Goal: Task Accomplishment & Management: Complete application form

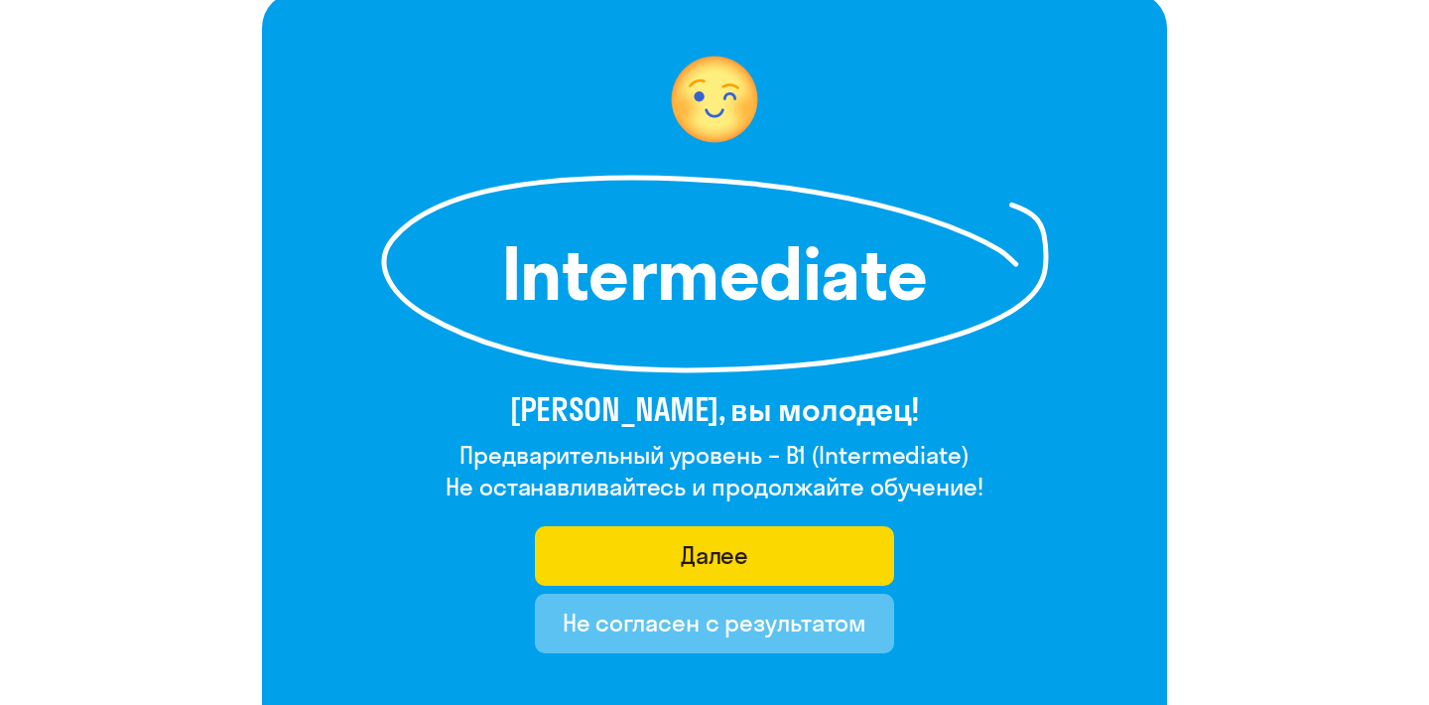
scroll to position [150, 0]
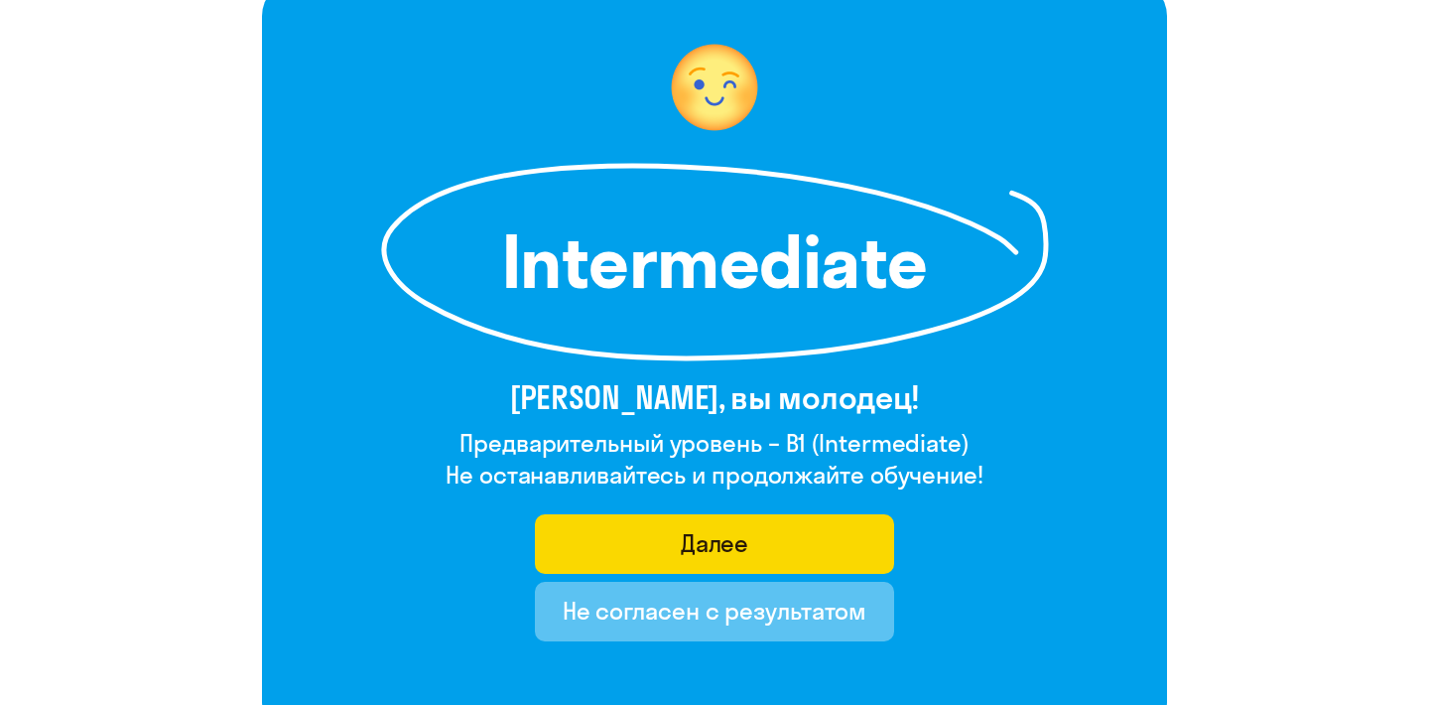
click at [679, 638] on button "Не согласен с результатом" at bounding box center [715, 612] width 360 height 60
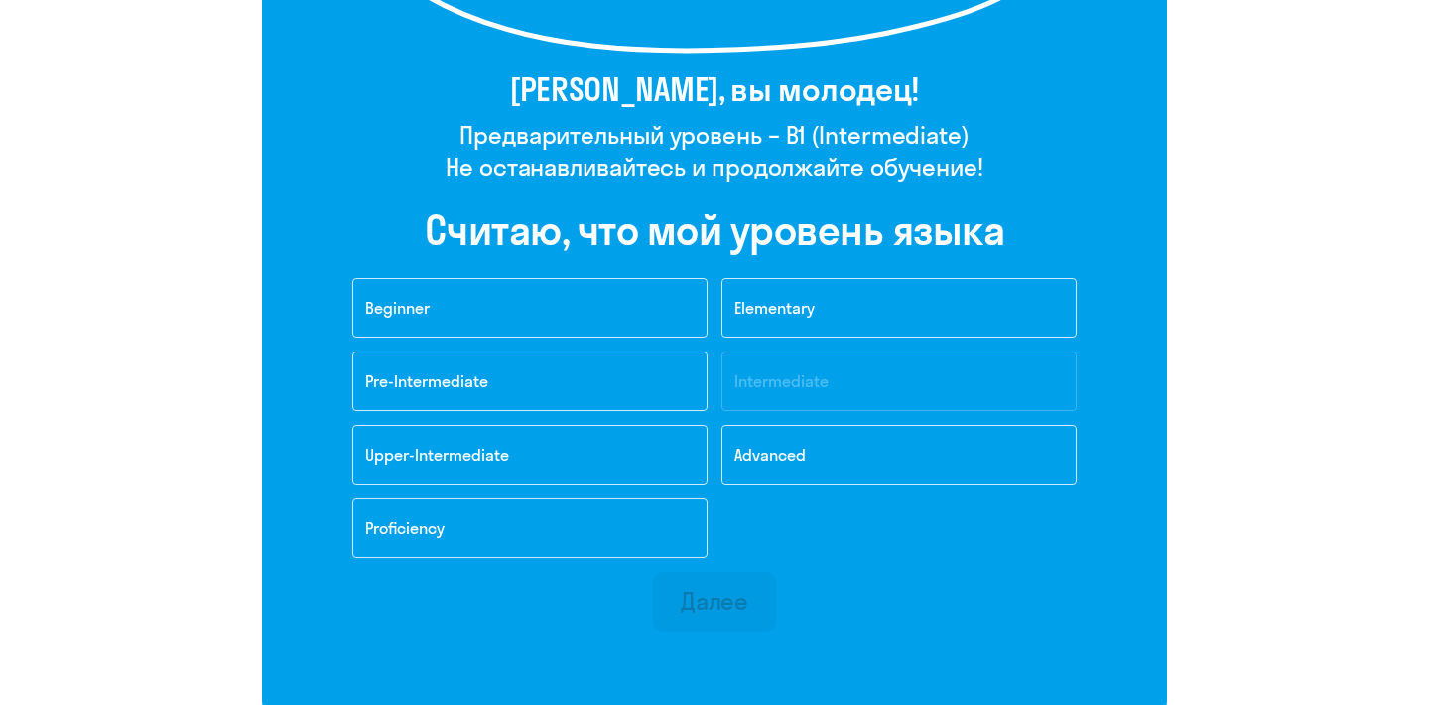
scroll to position [469, 0]
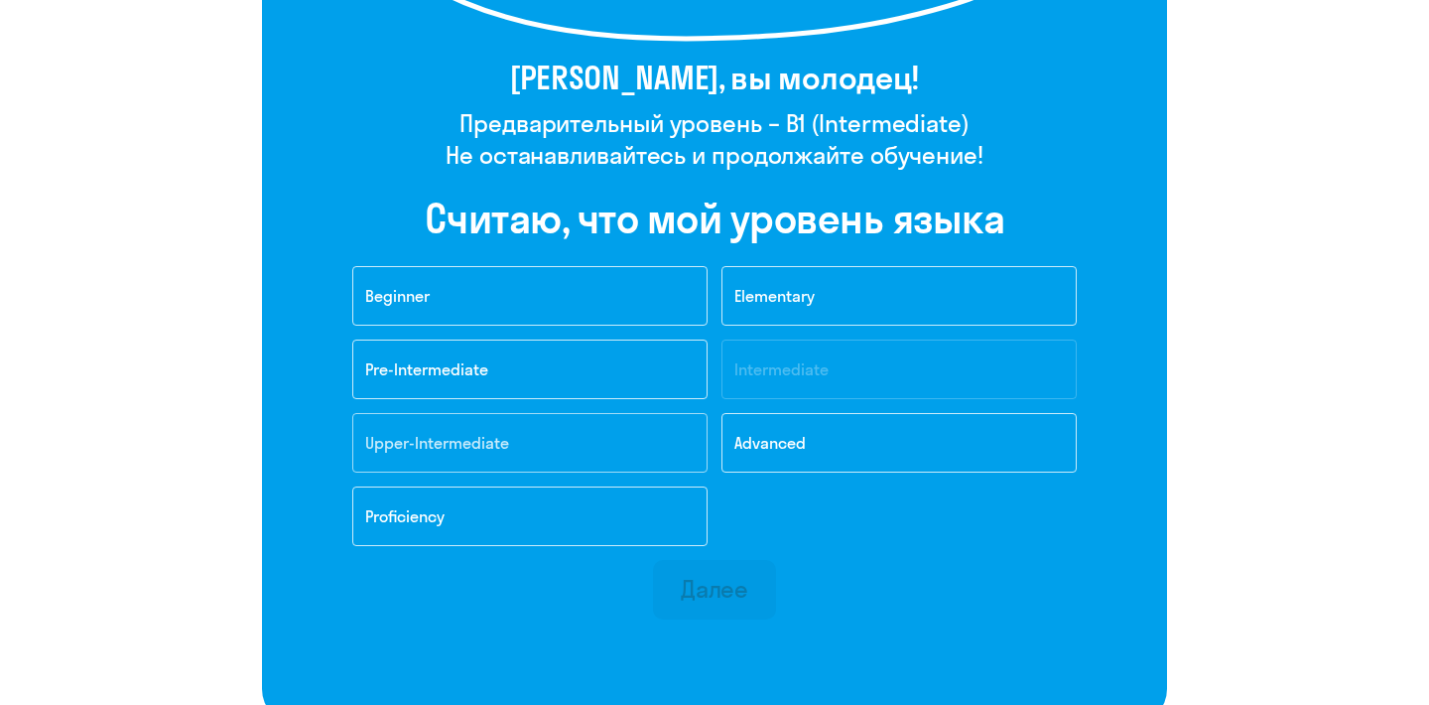
click at [569, 452] on button "Upper-Intermediate" at bounding box center [529, 443] width 355 height 60
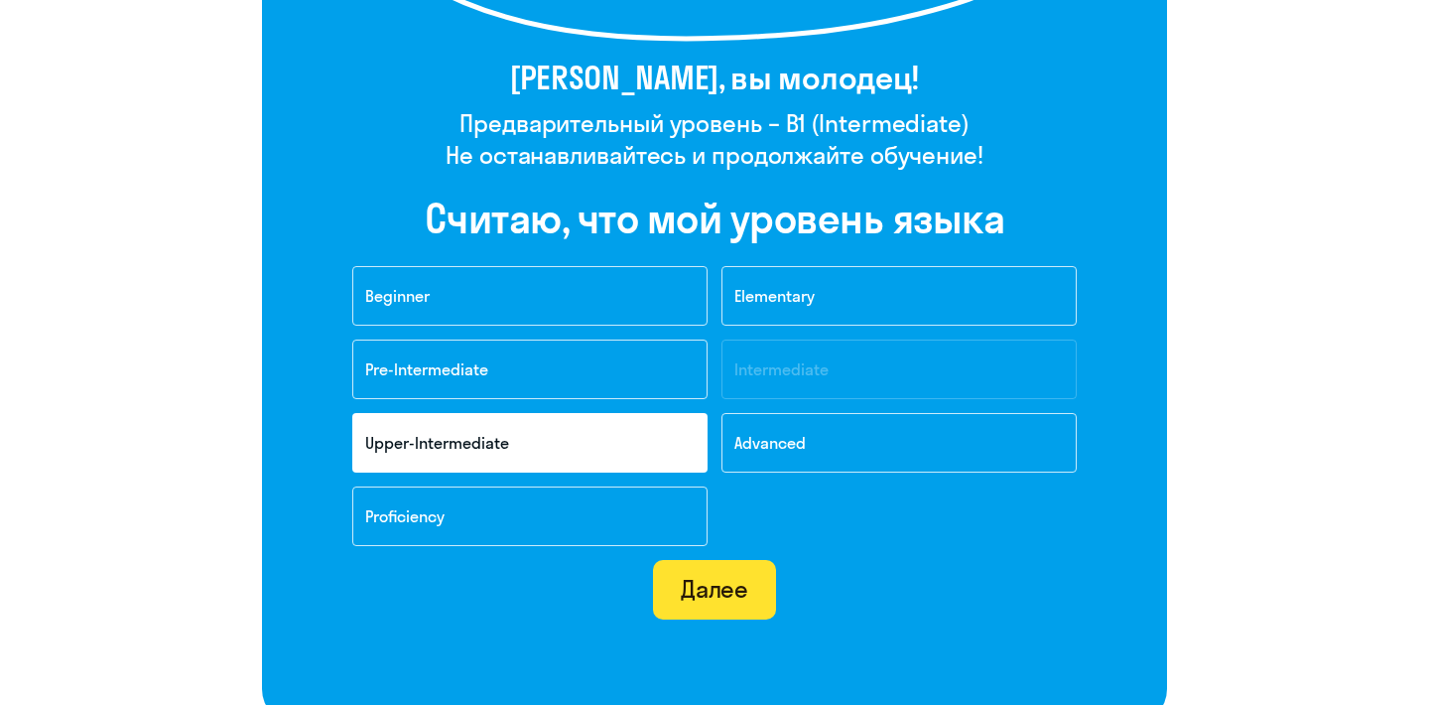
click at [725, 590] on div "Далее" at bounding box center [715, 589] width 68 height 32
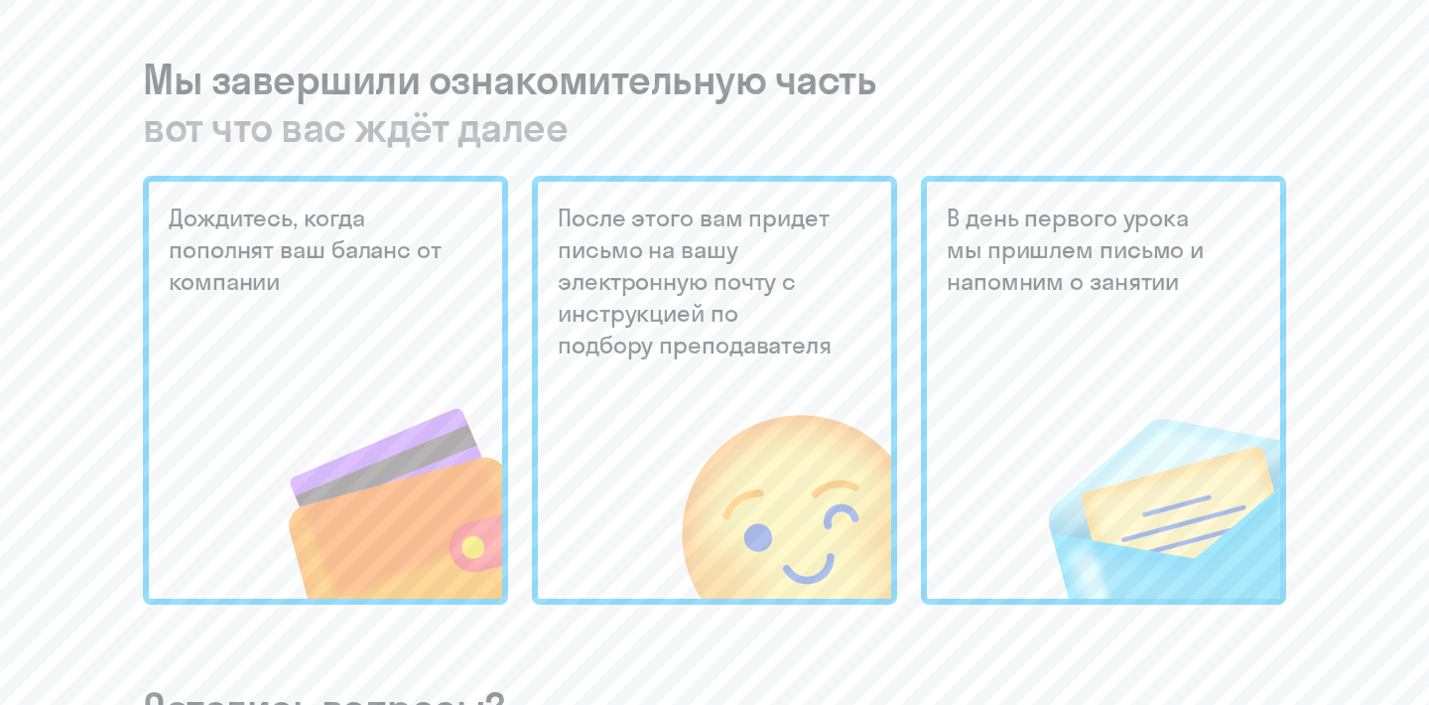
scroll to position [490, 0]
